Goal: Find specific page/section: Find specific page/section

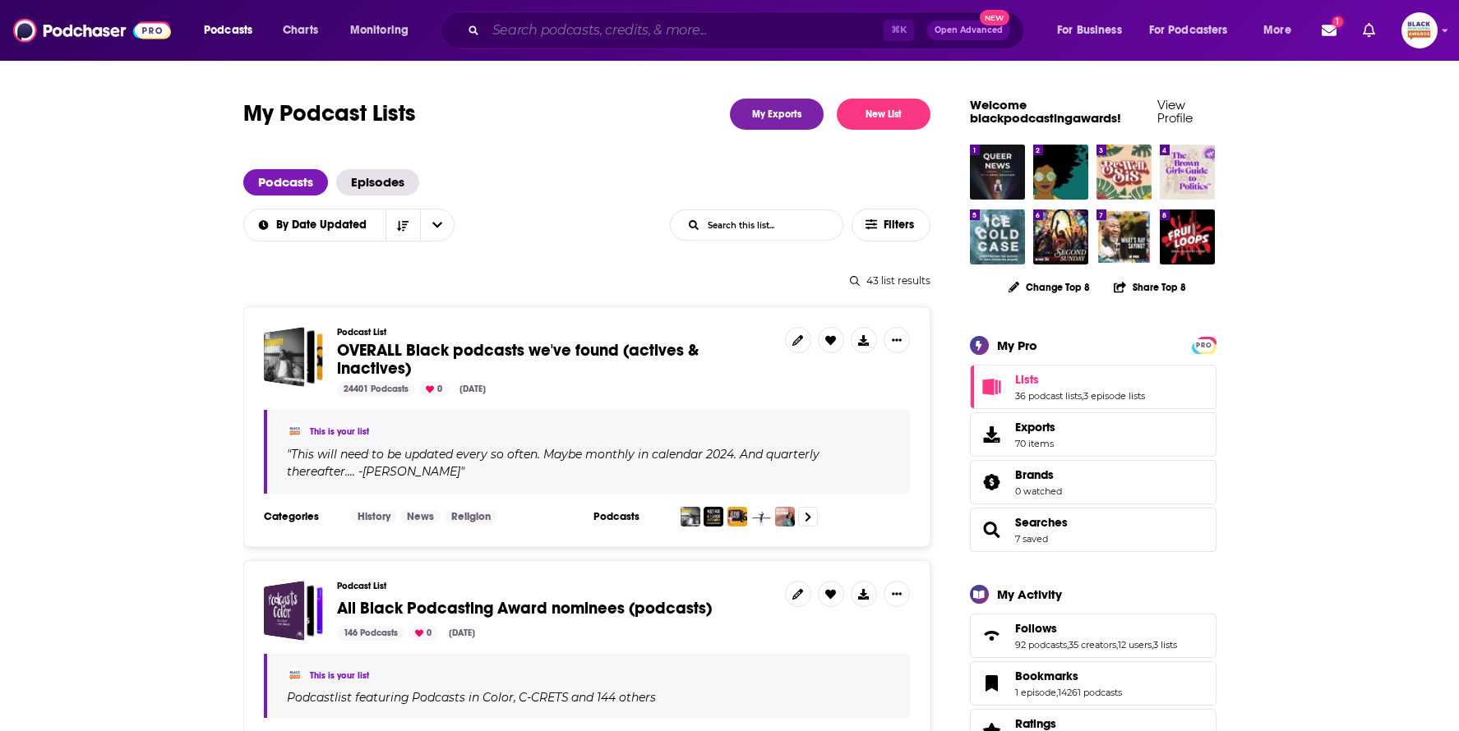
click at [579, 37] on input "Search podcasts, credits, & more..." at bounding box center [685, 30] width 398 height 26
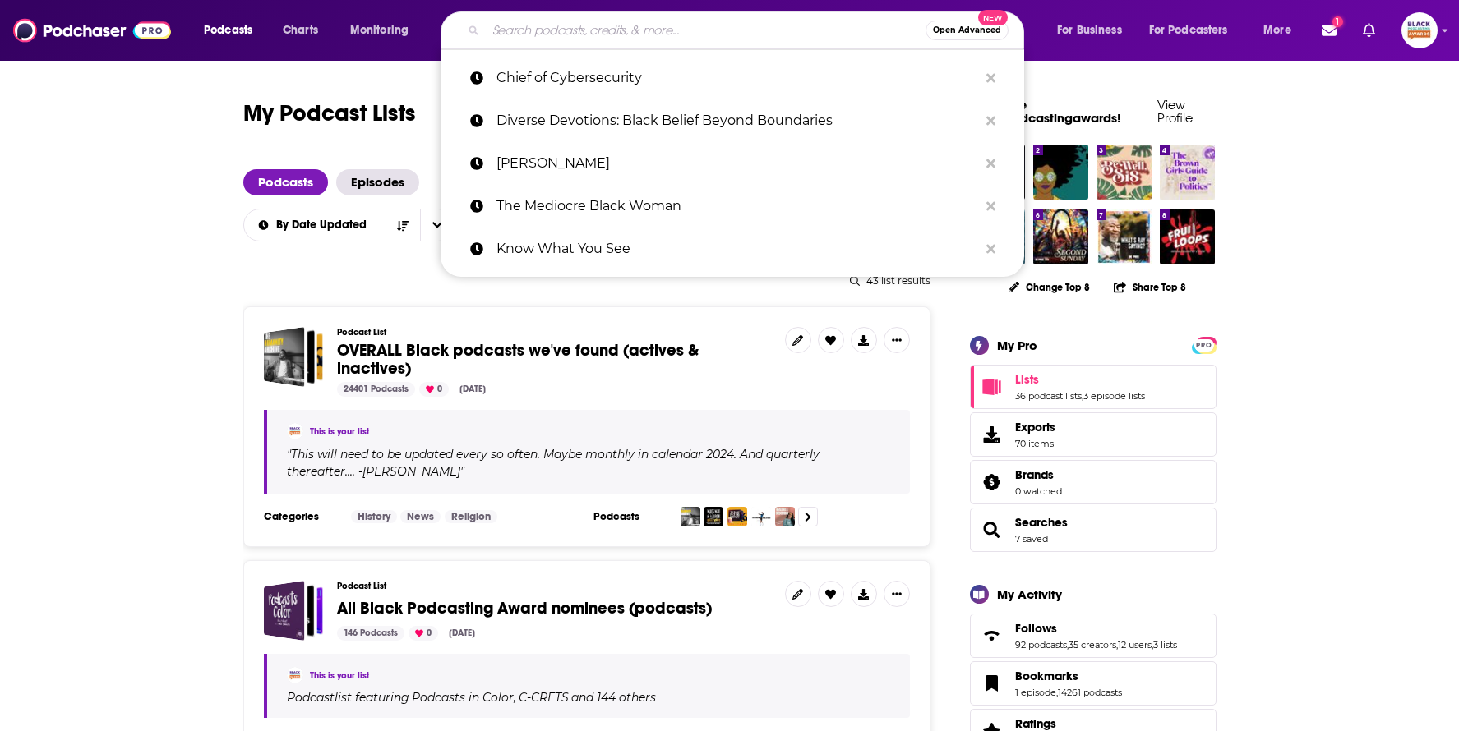
paste input "Your Reel Friends"
type input "Your Reel Friends"
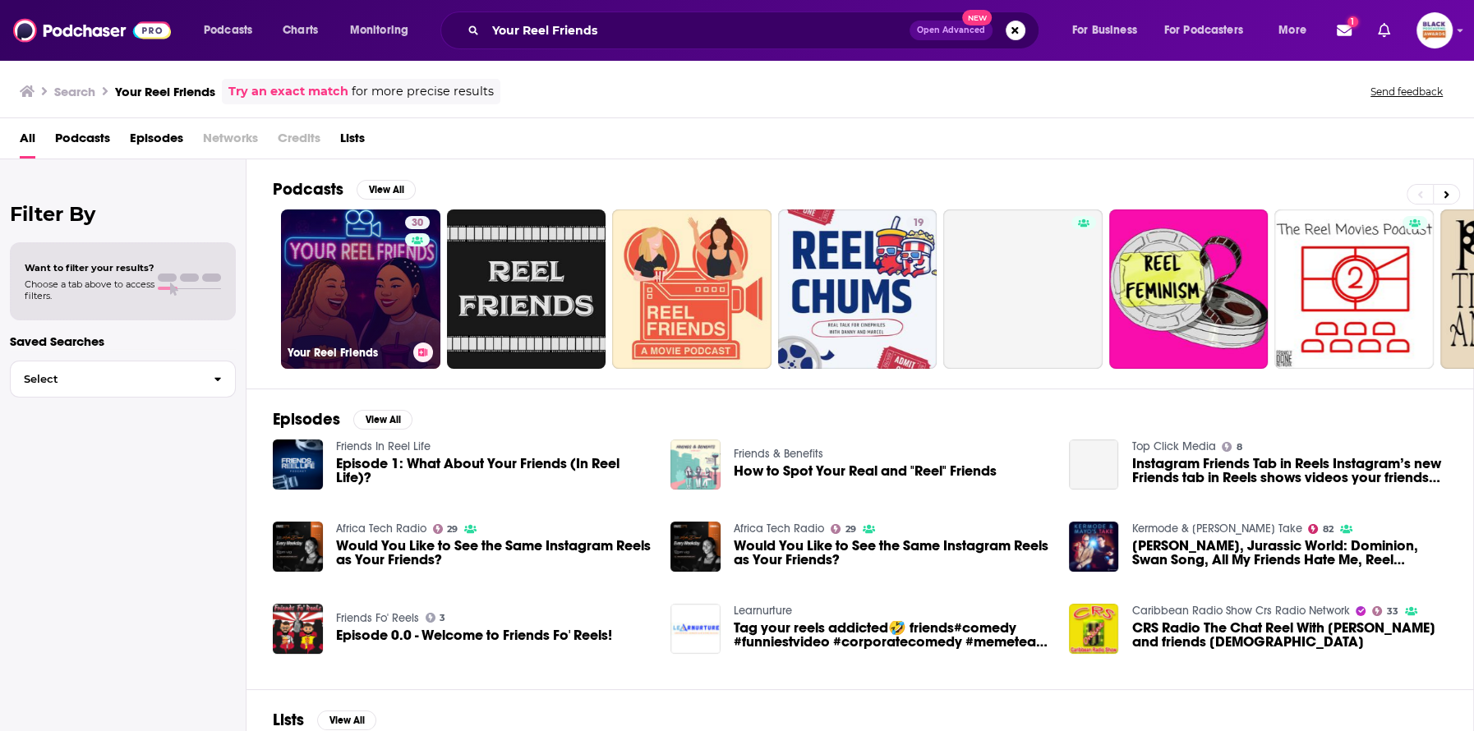
click at [348, 254] on link "30 Your Reel Friends" at bounding box center [360, 289] width 159 height 159
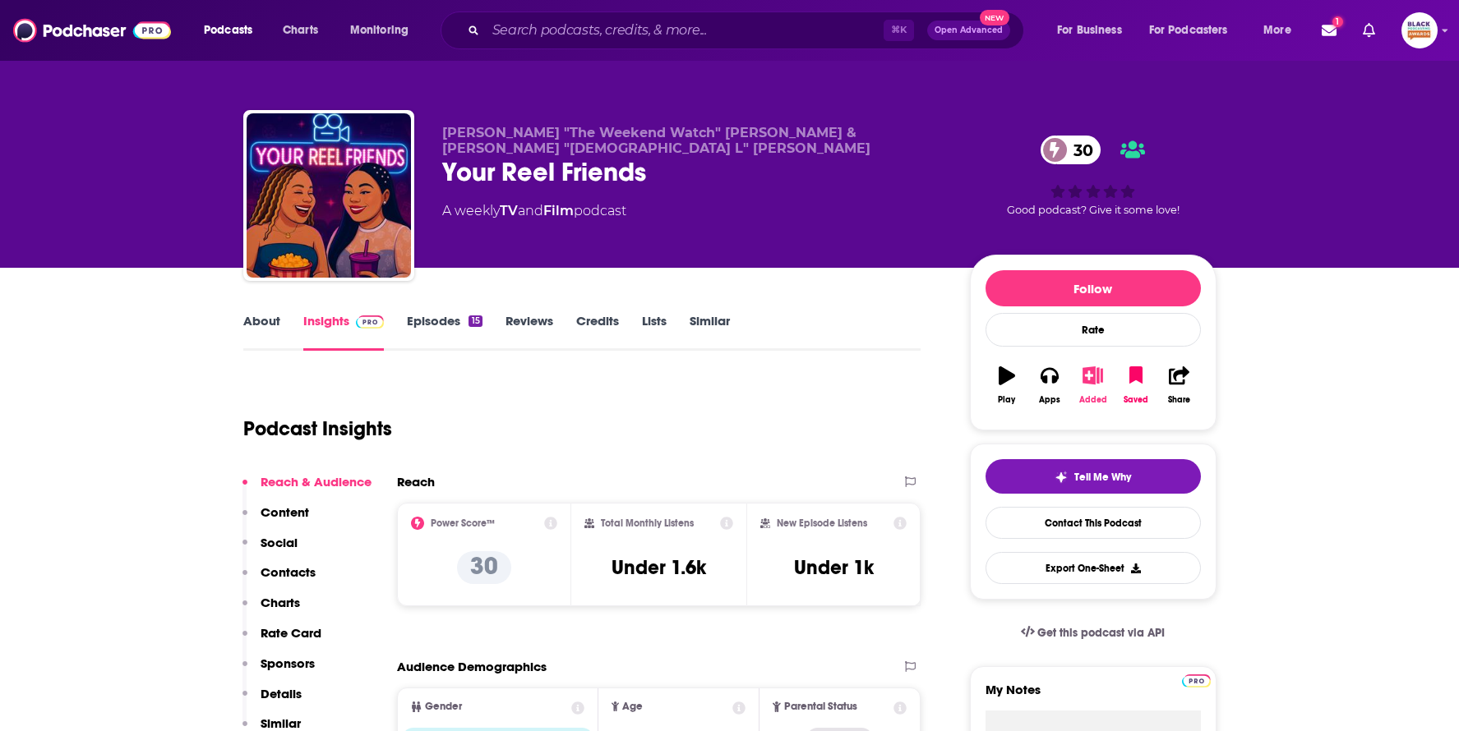
click at [1093, 377] on icon "button" at bounding box center [1092, 376] width 21 height 18
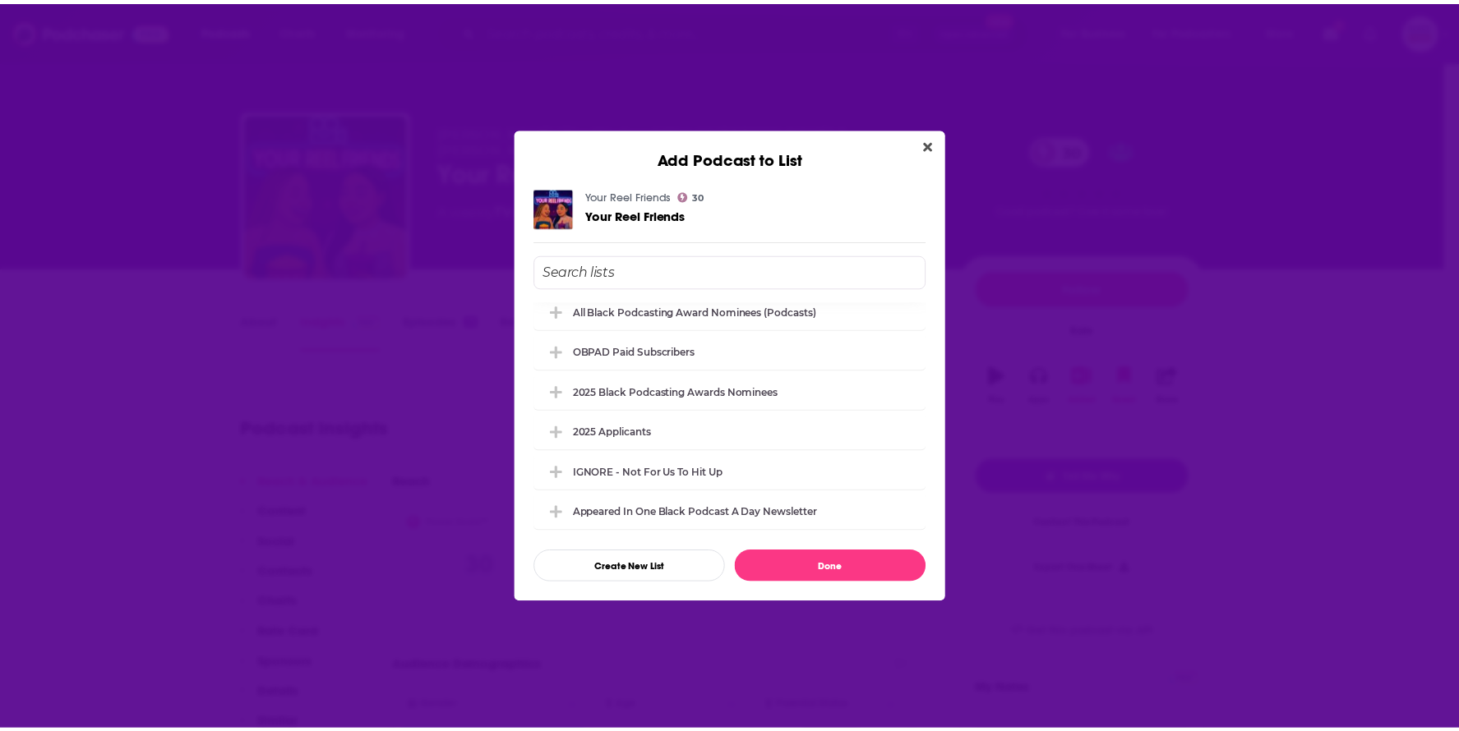
scroll to position [150, 0]
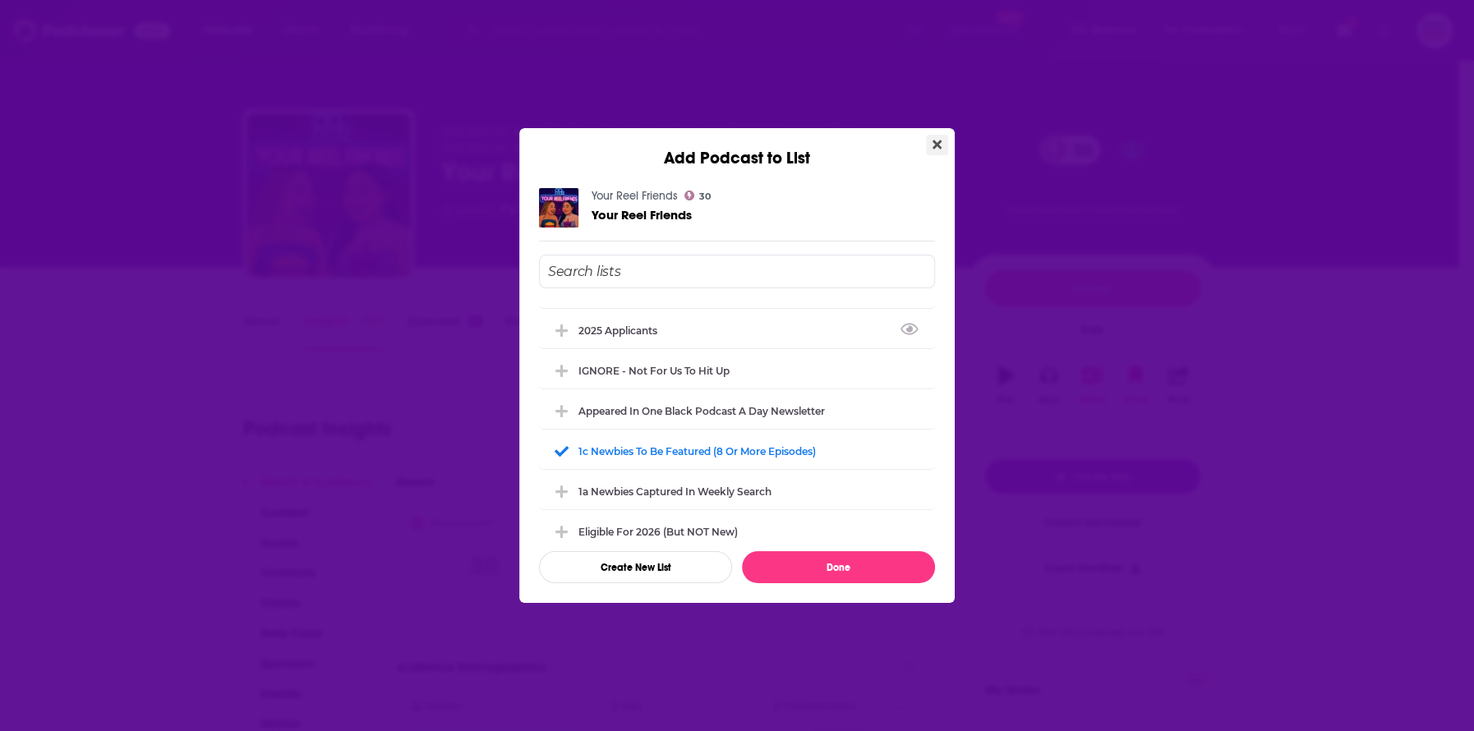
click at [936, 145] on icon "Close" at bounding box center [937, 145] width 9 height 9
